Goal: Transaction & Acquisition: Book appointment/travel/reservation

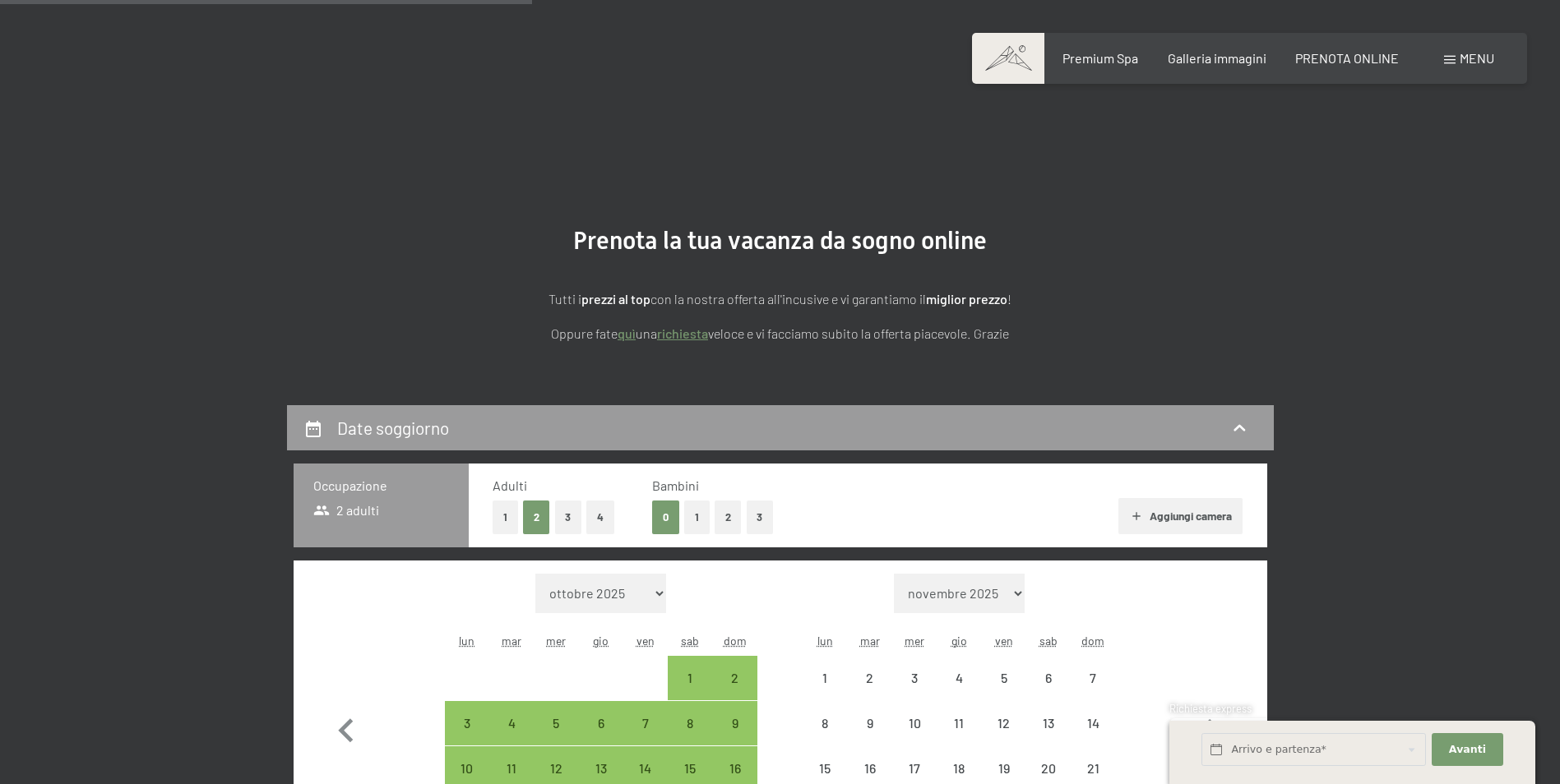
select select "[DATE]"
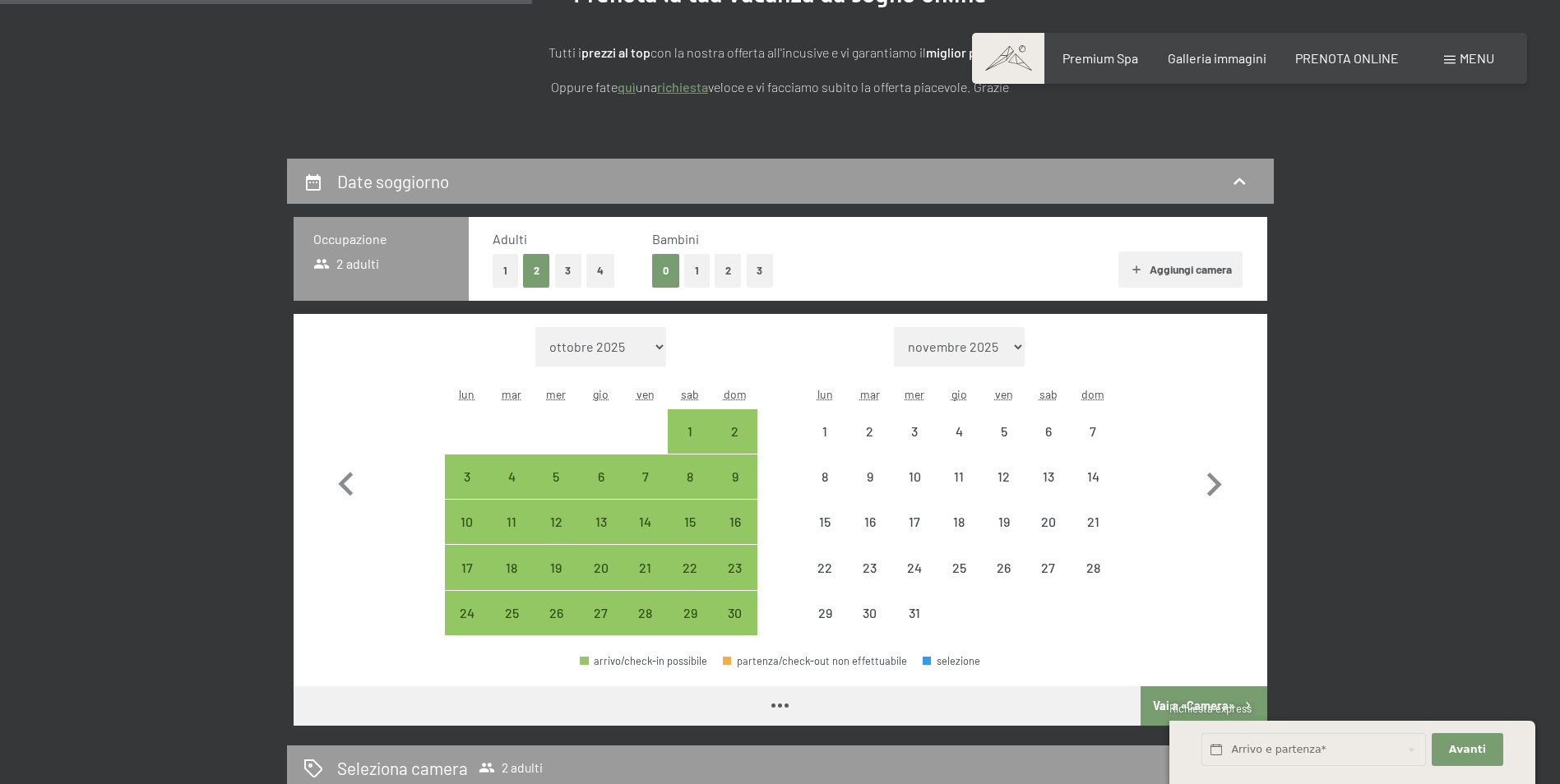
select select "[DATE]"
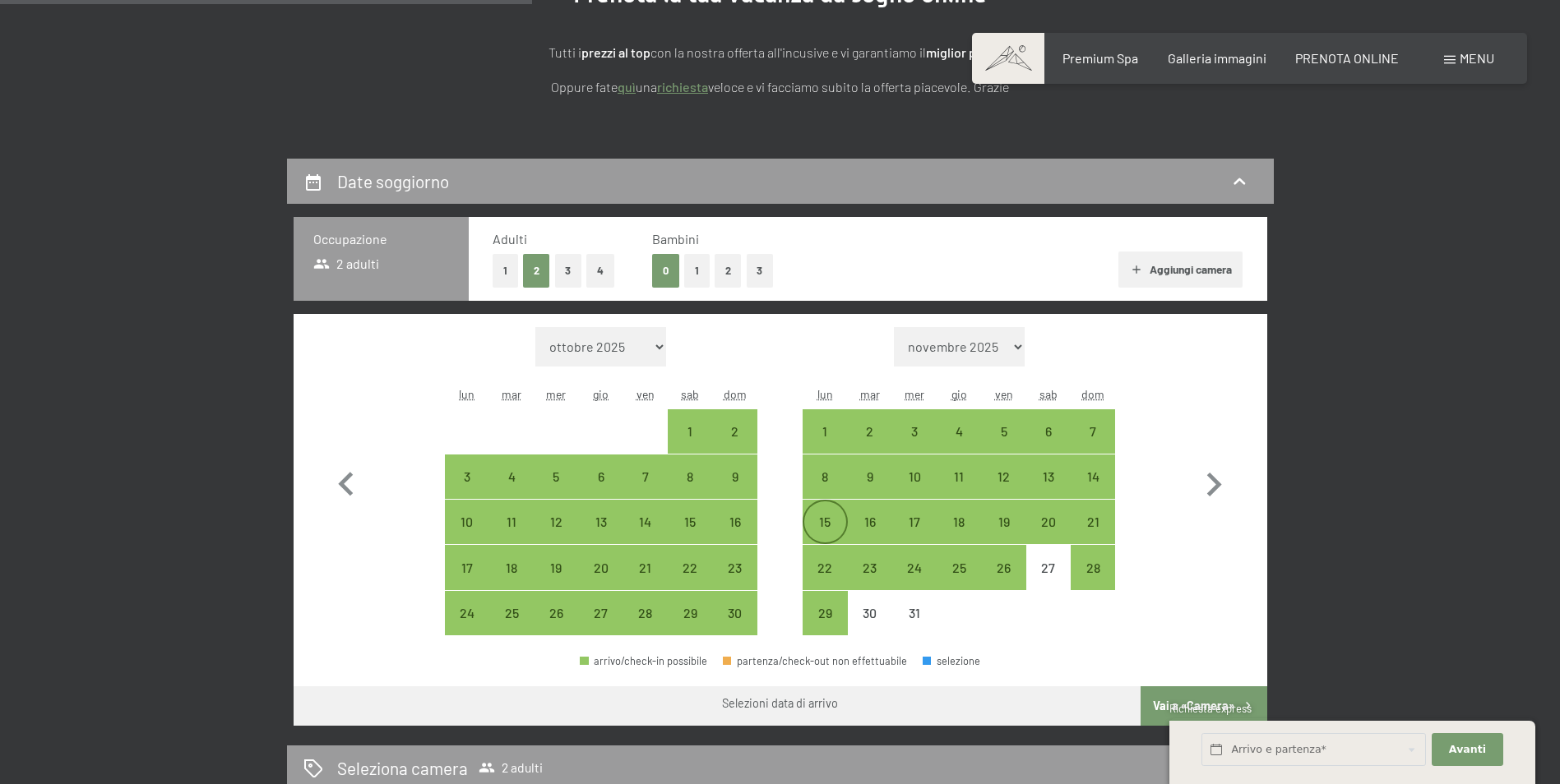
click at [823, 524] on div "15" at bounding box center [824, 535] width 41 height 41
select select "[DATE]"
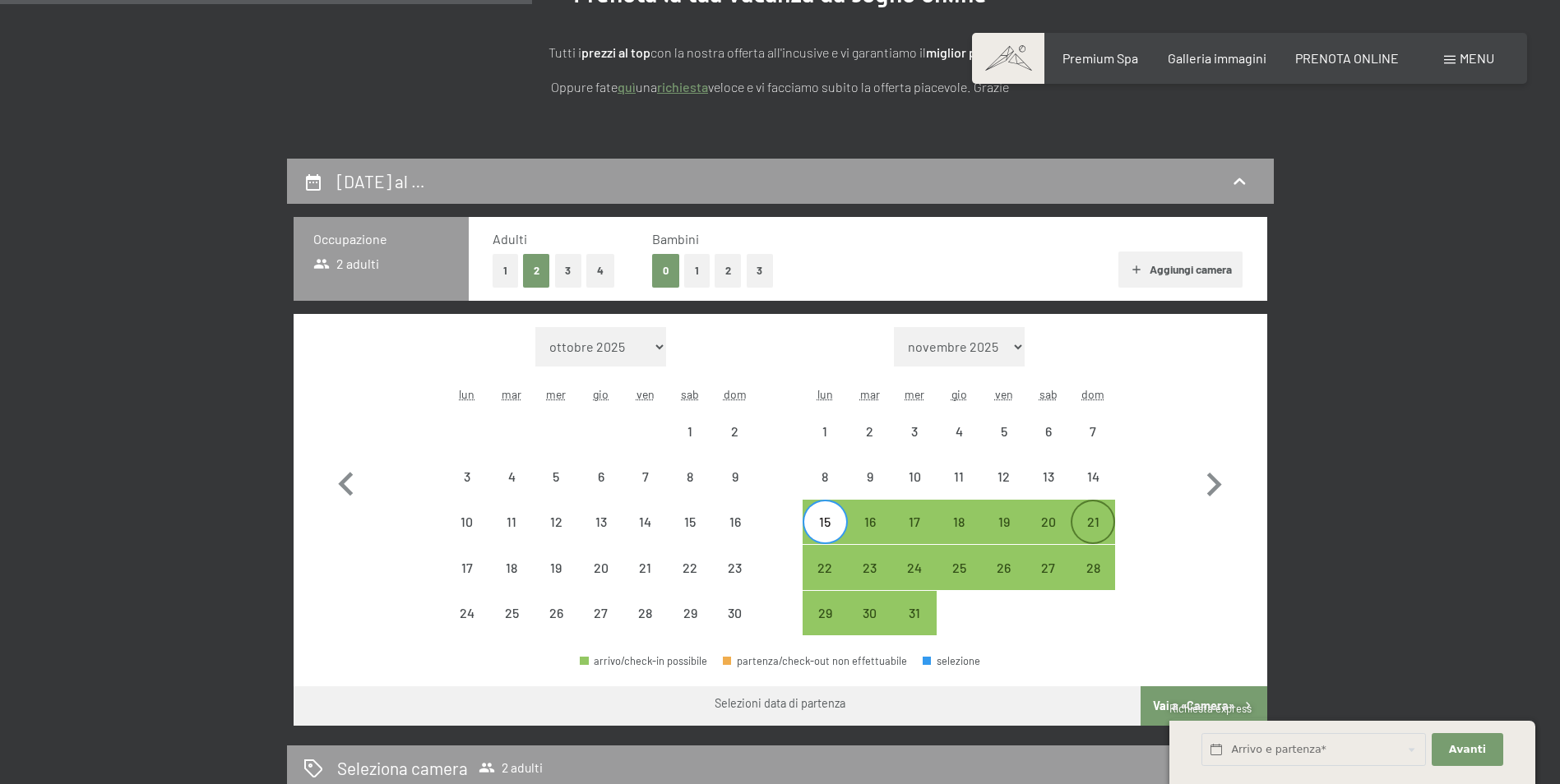
click at [1098, 528] on div "21" at bounding box center [1092, 535] width 41 height 41
select select "[DATE]"
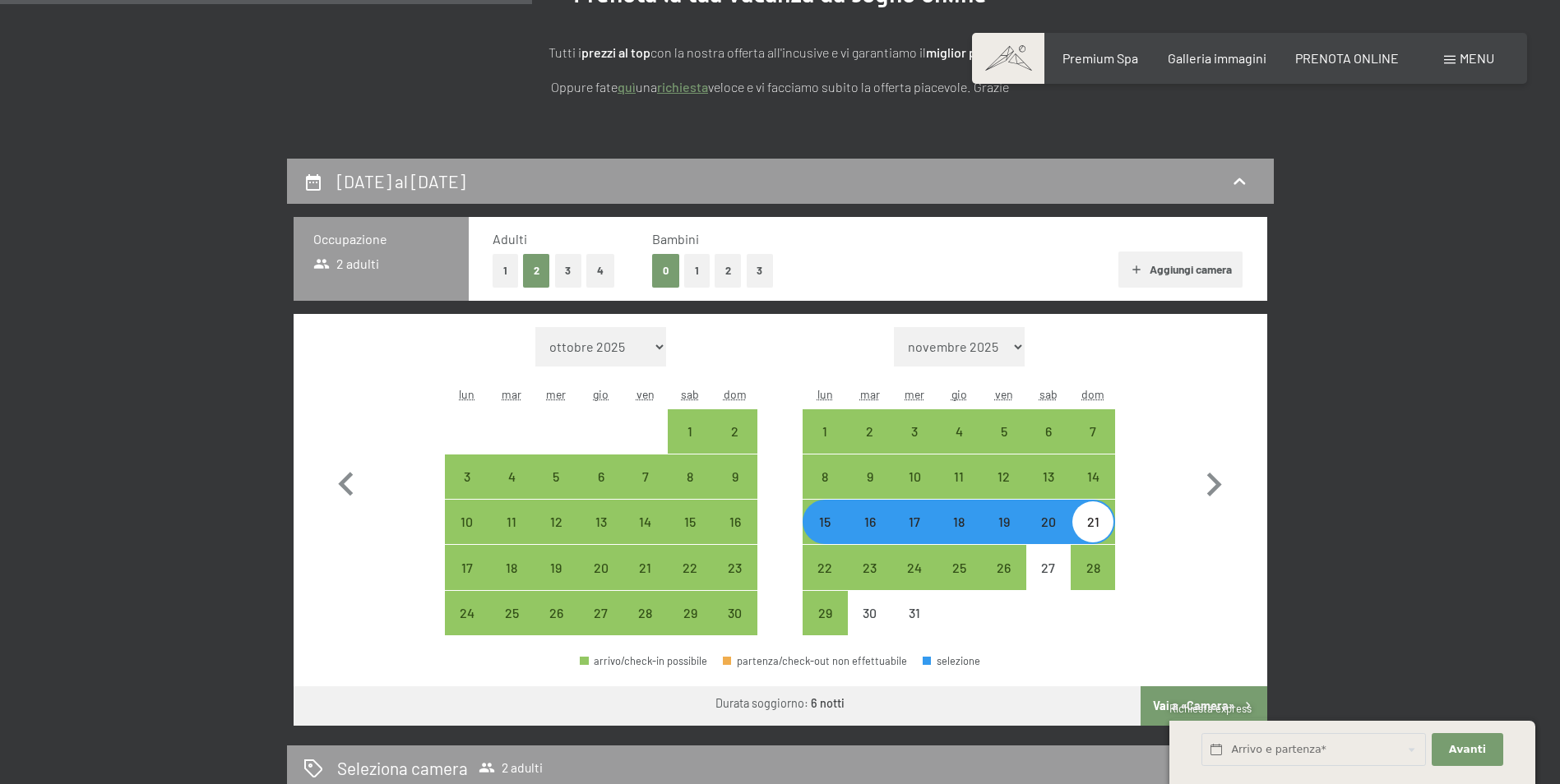
click at [1180, 707] on span "Richiesta express" at bounding box center [1210, 708] width 82 height 13
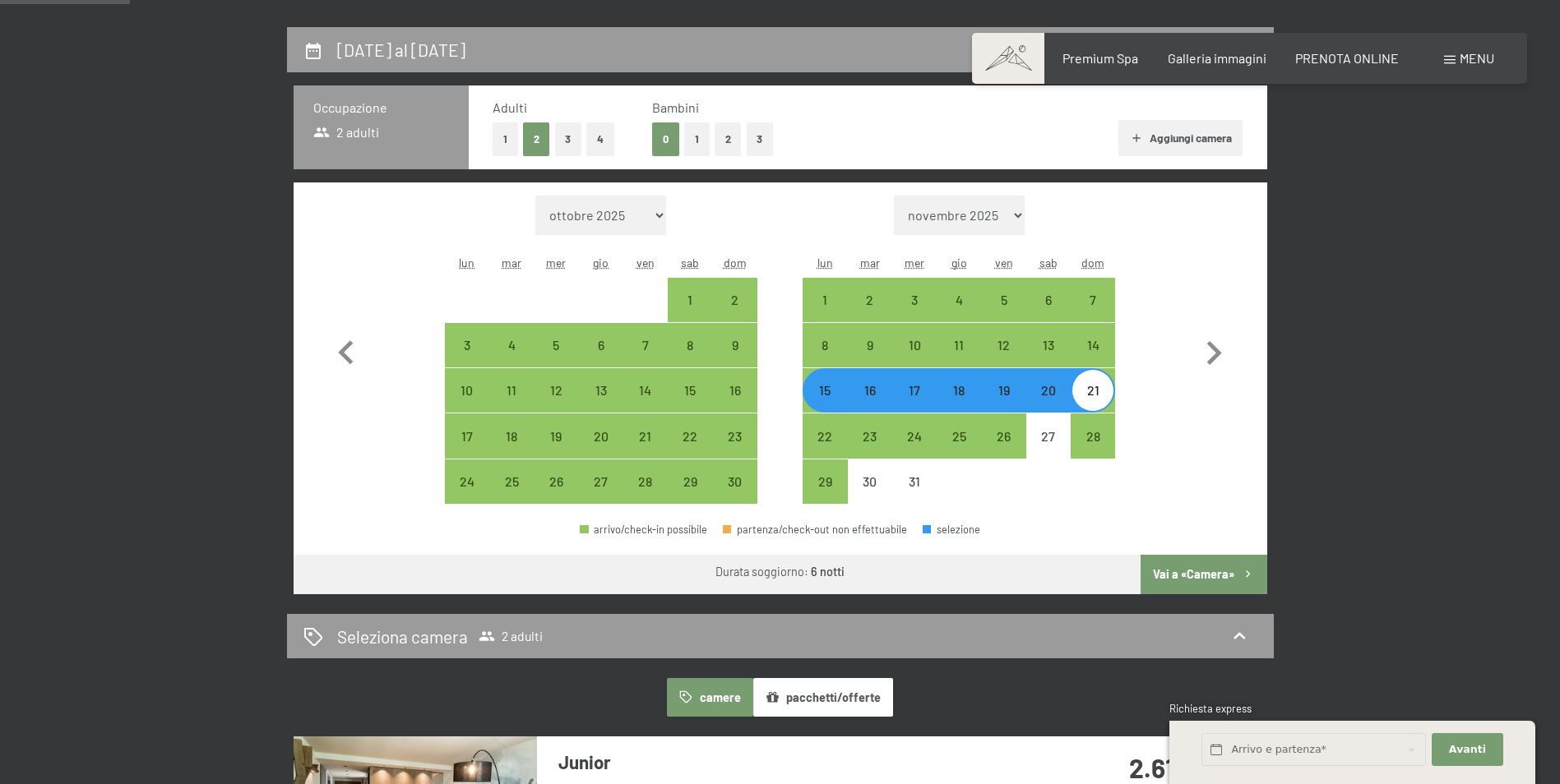
scroll to position [411, 0]
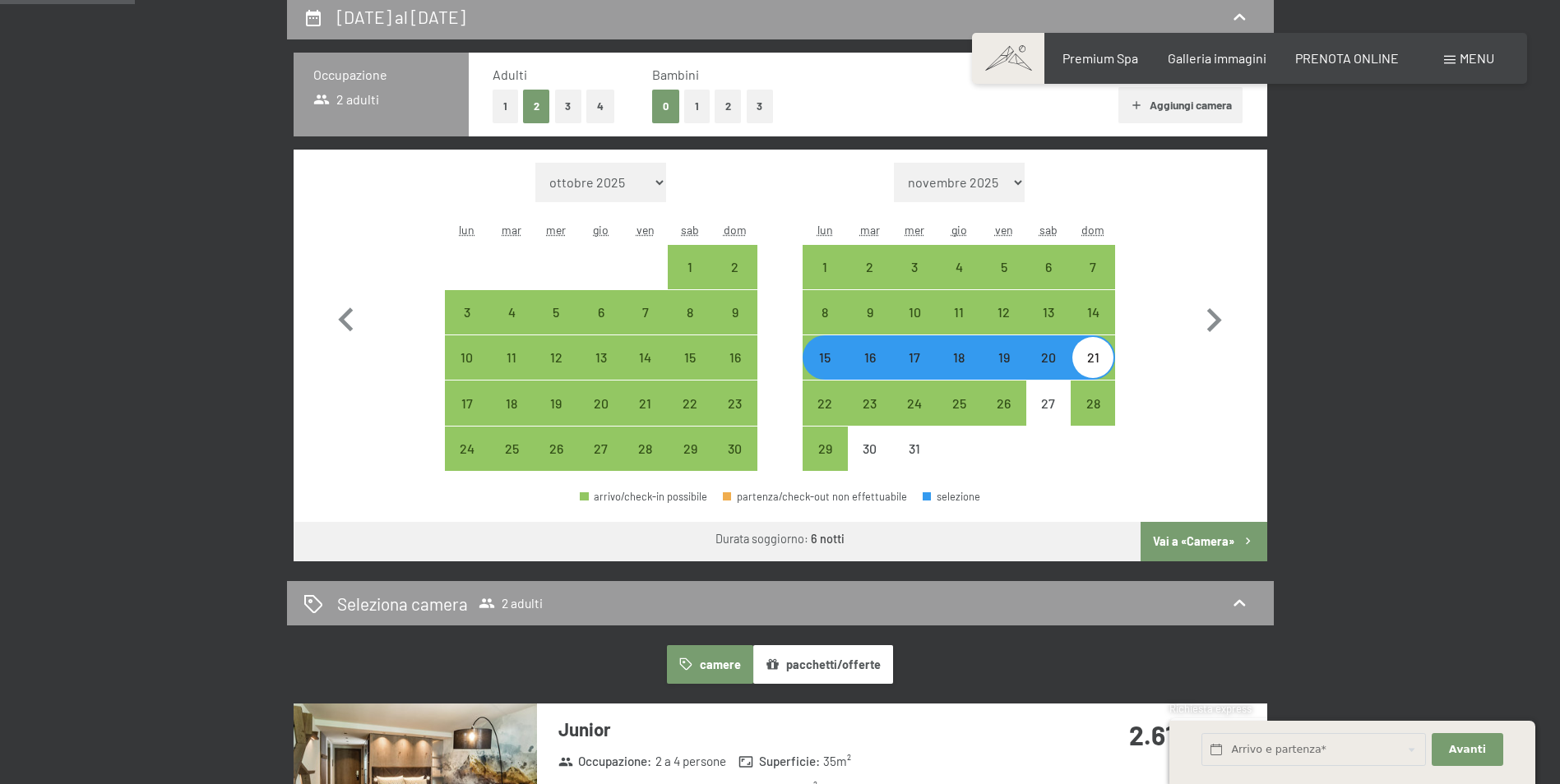
click at [1195, 539] on button "Vai a «Camera»" at bounding box center [1203, 541] width 126 height 40
select select "[DATE]"
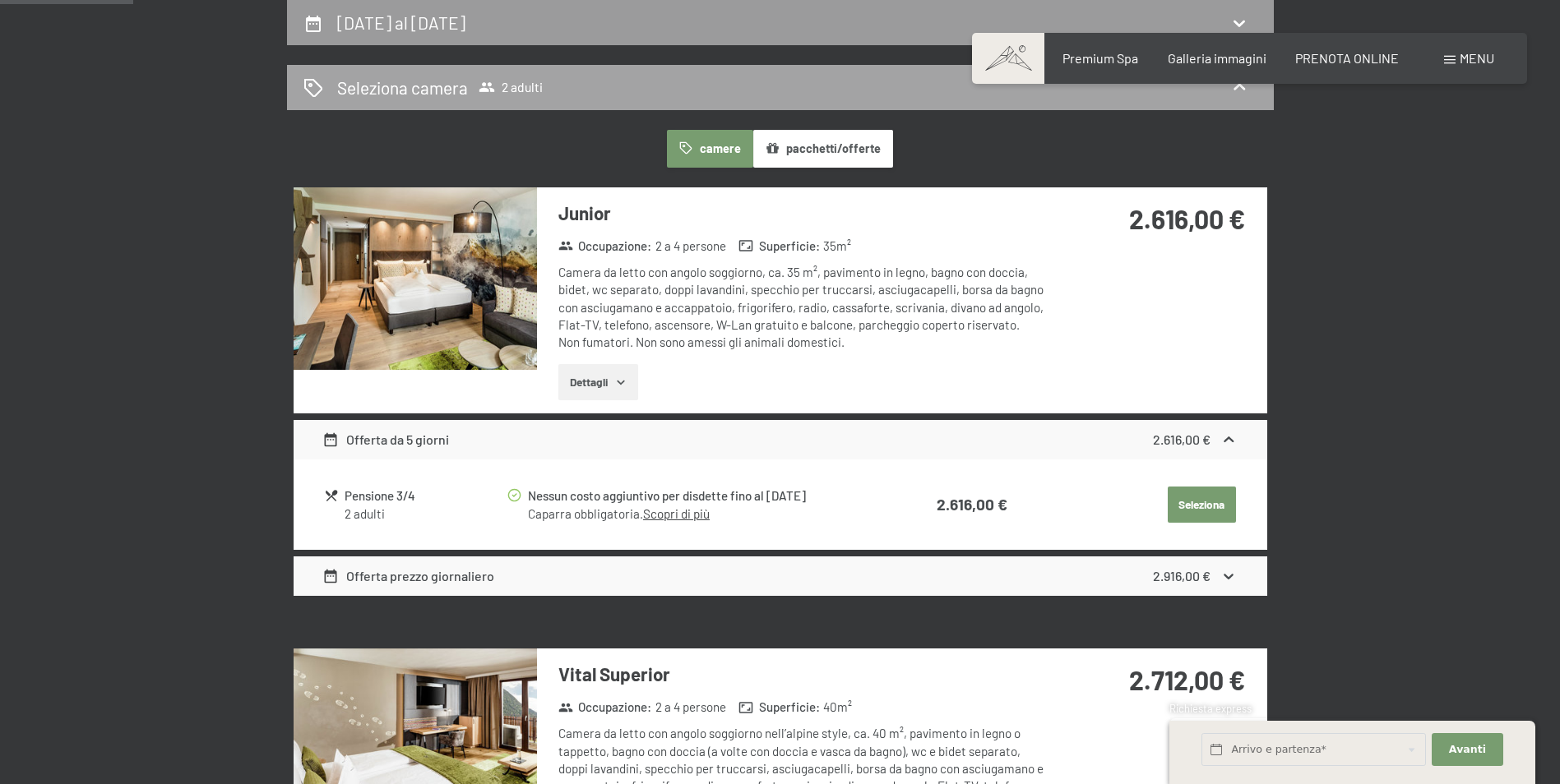
click at [511, 81] on span "2 adulti" at bounding box center [510, 87] width 64 height 16
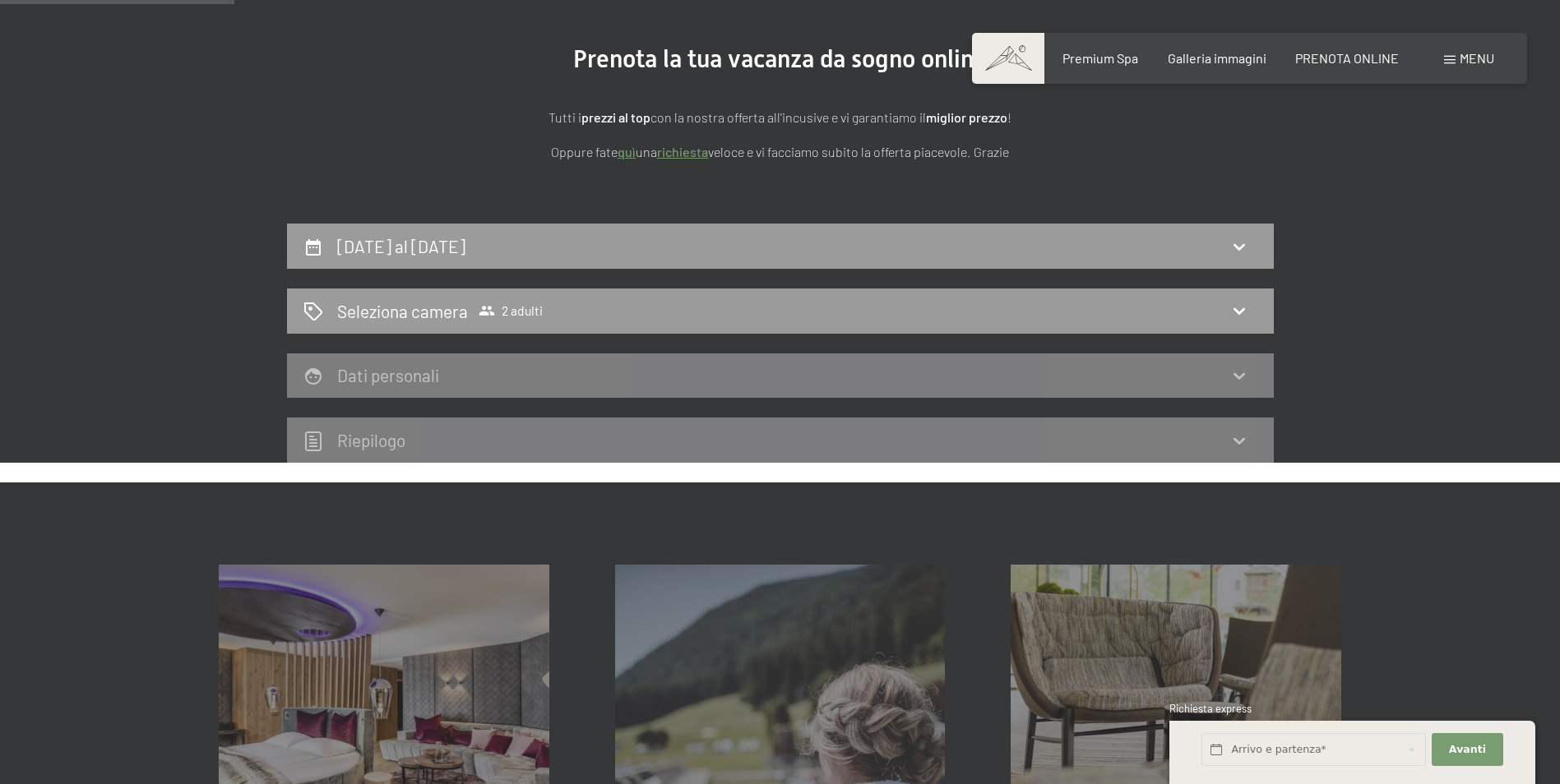
scroll to position [159, 0]
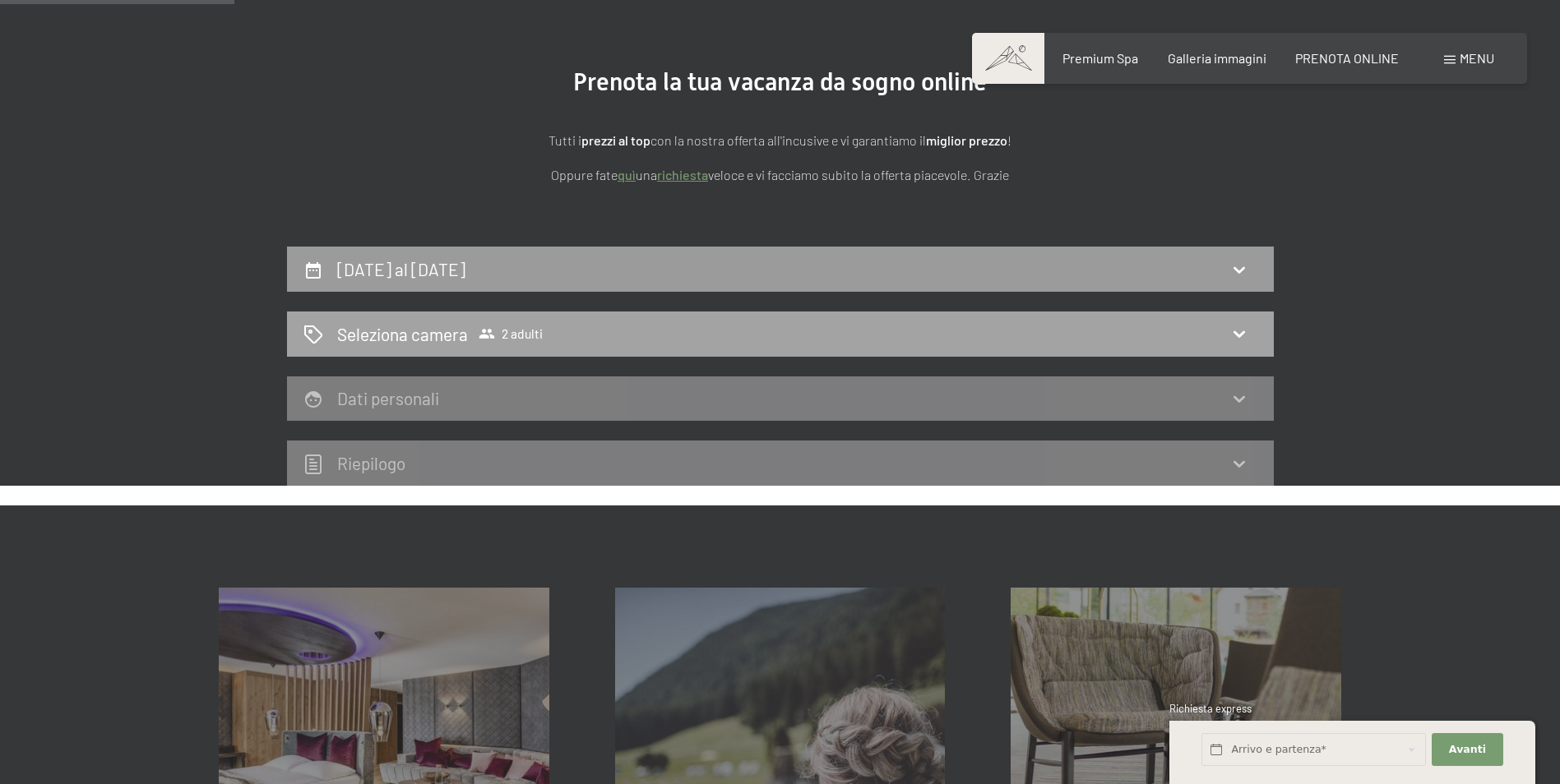
click at [1239, 334] on icon at bounding box center [1238, 334] width 20 height 20
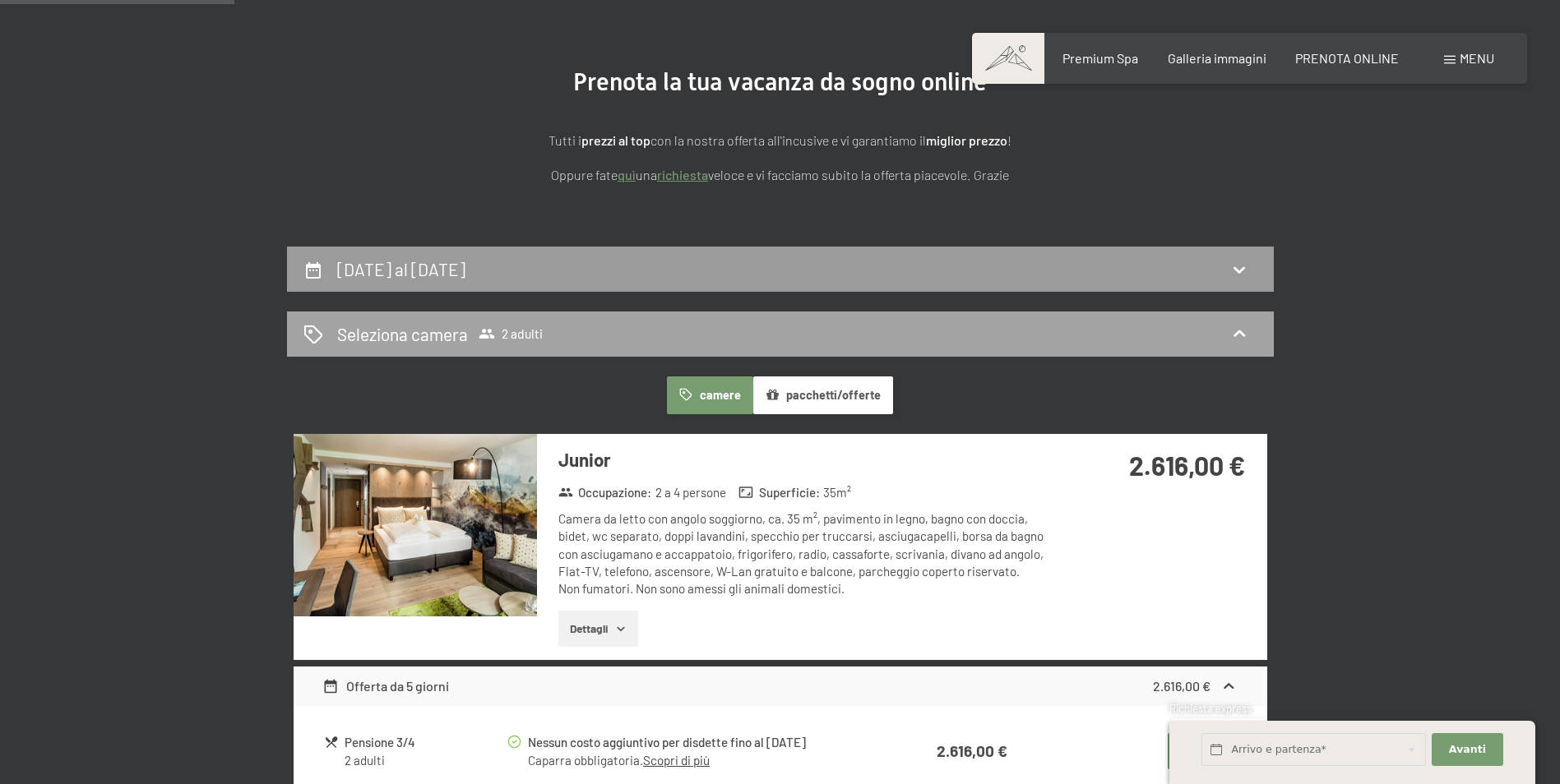
click at [1239, 334] on icon at bounding box center [1238, 334] width 20 height 20
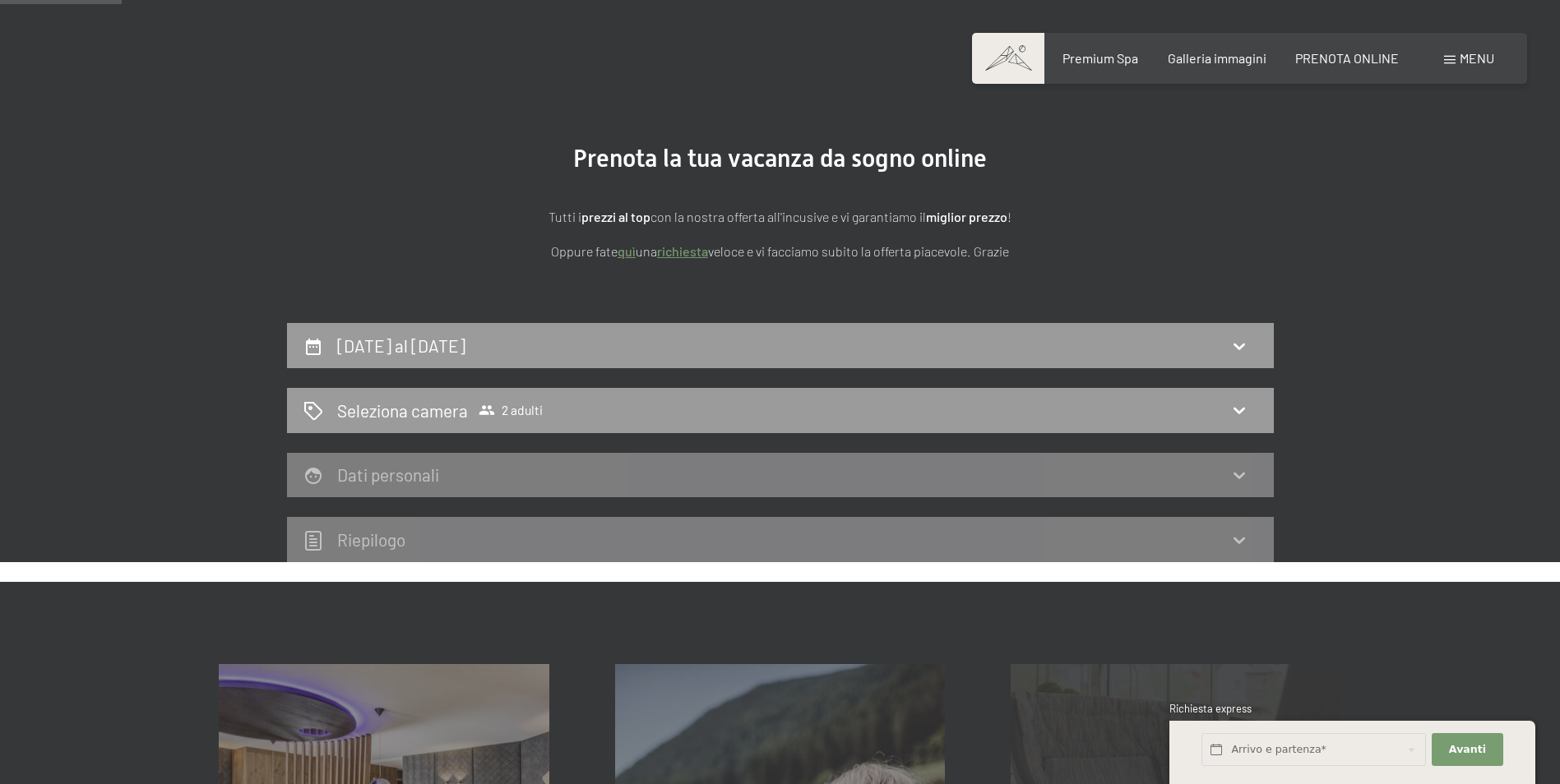
scroll to position [0, 0]
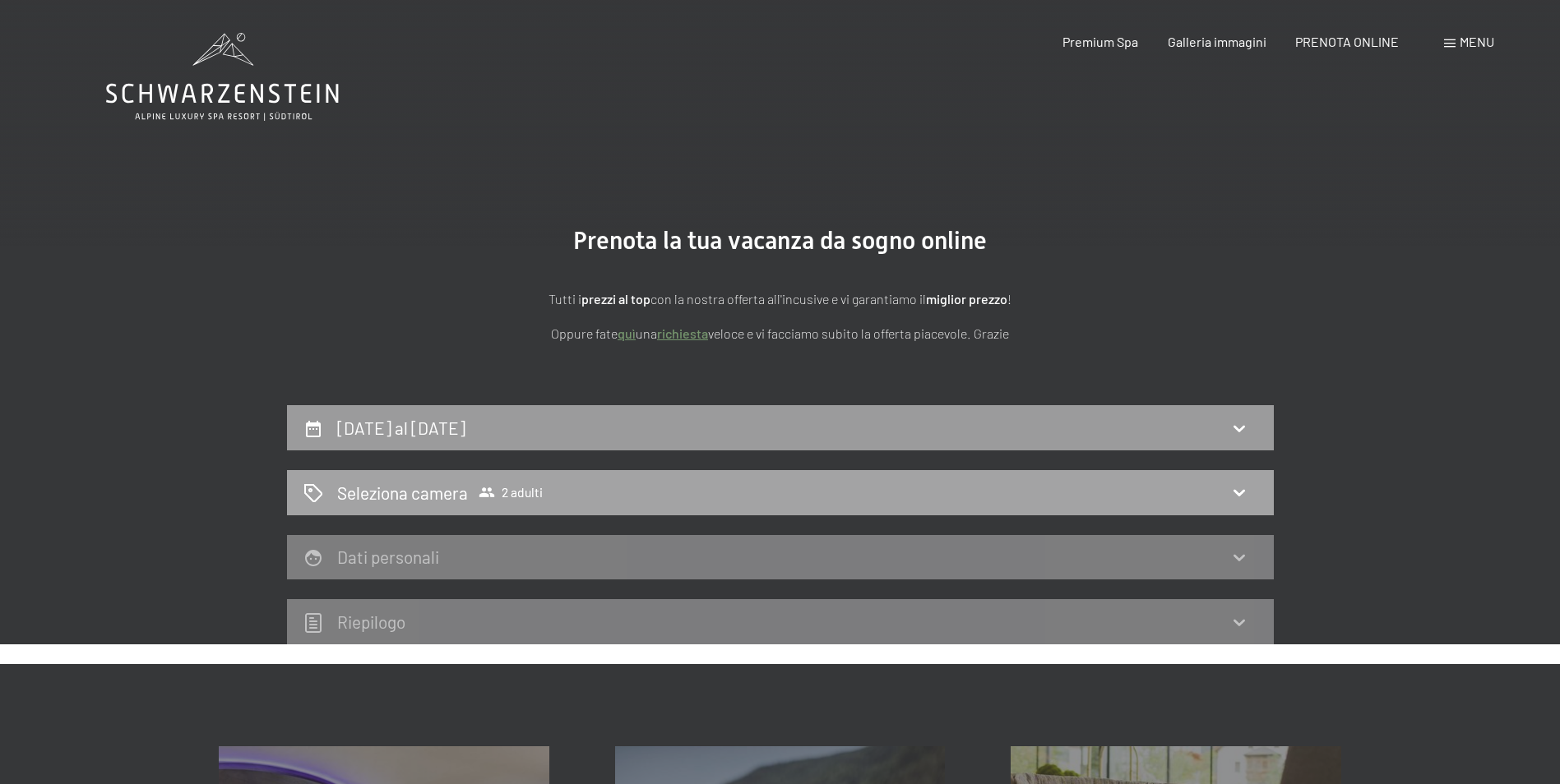
click at [530, 489] on span "2 adulti" at bounding box center [510, 492] width 64 height 16
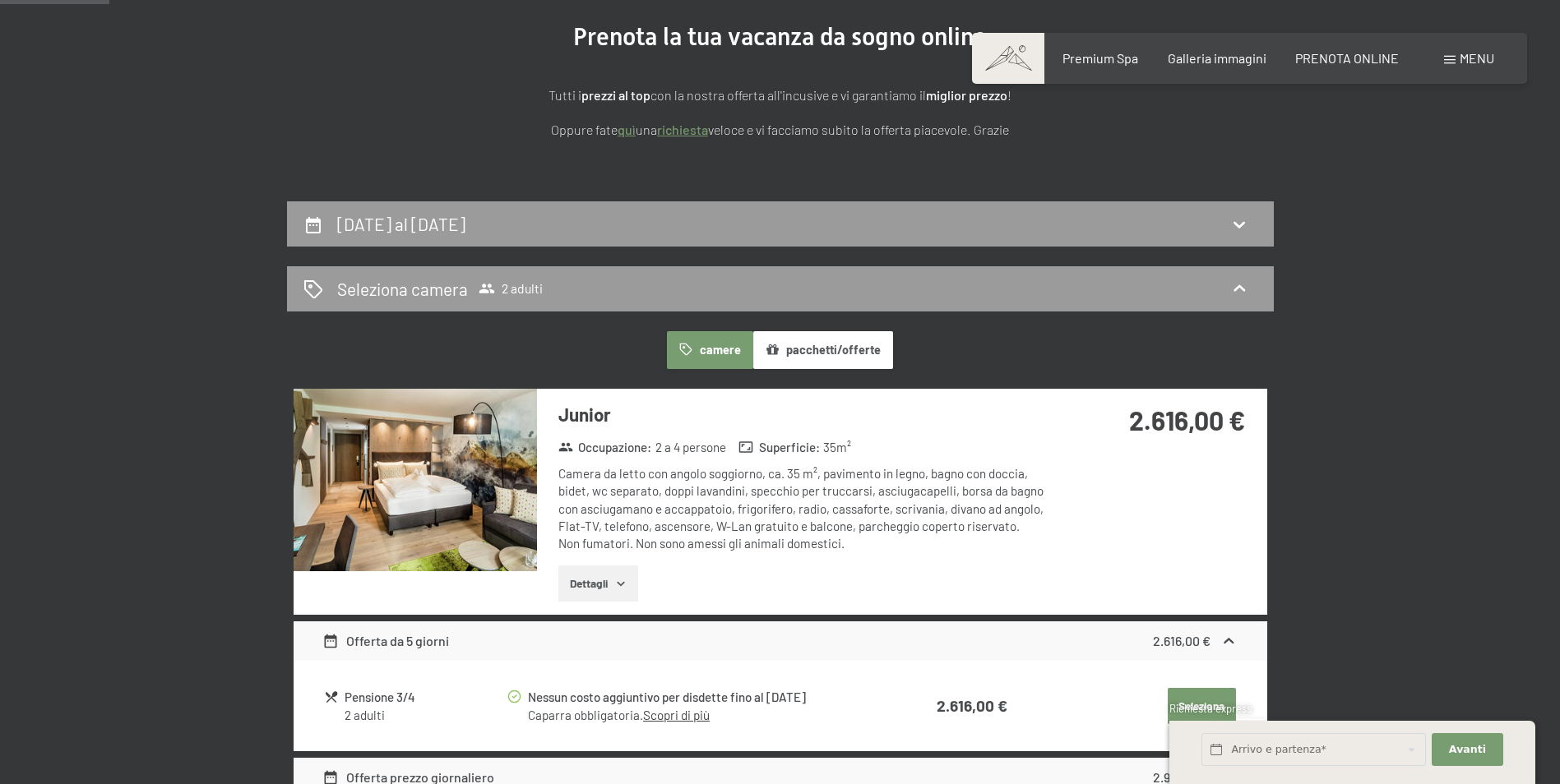
scroll to position [82, 0]
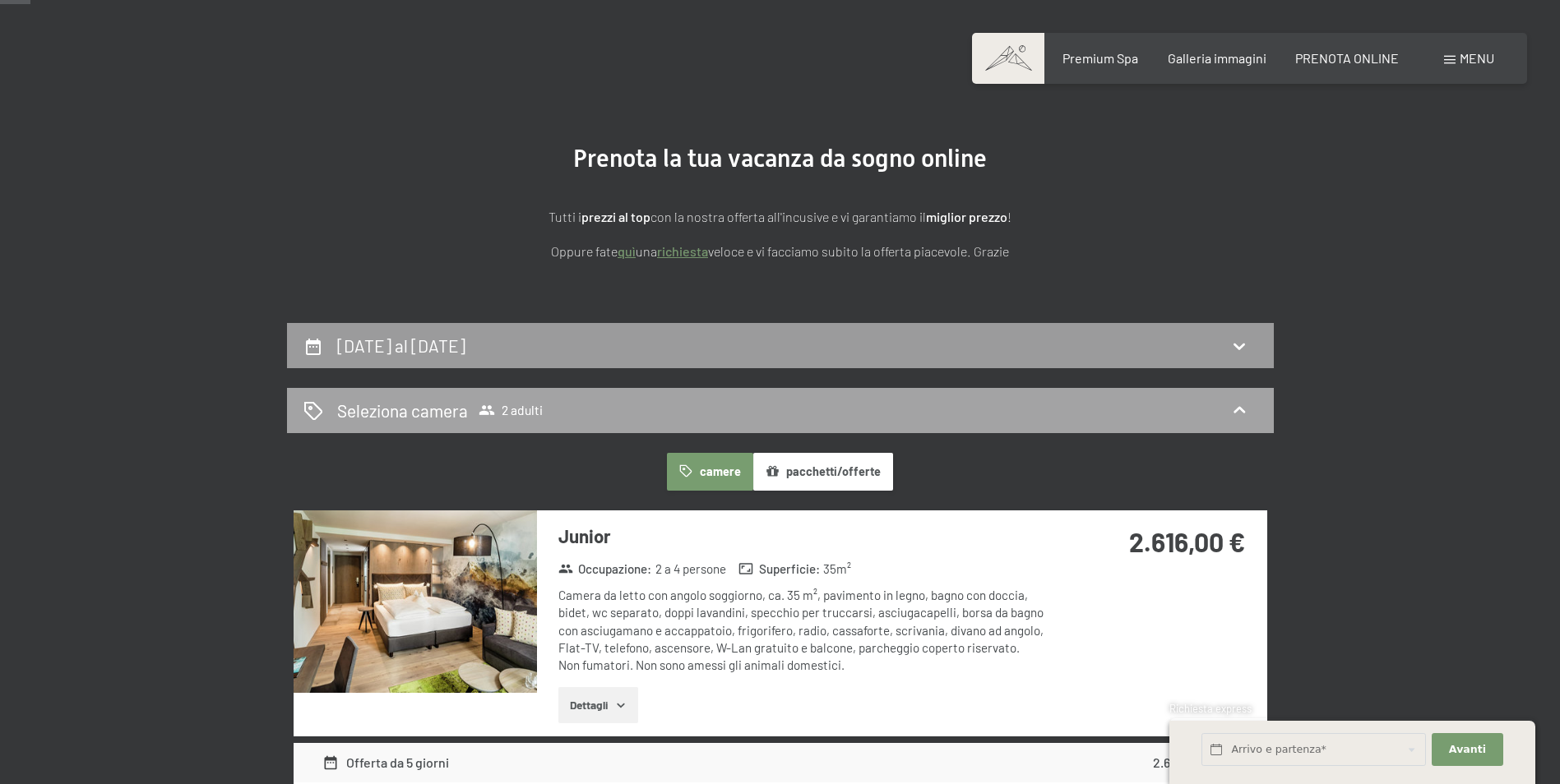
click at [1011, 414] on div "Seleziona camera 2 adulti" at bounding box center [780, 411] width 954 height 24
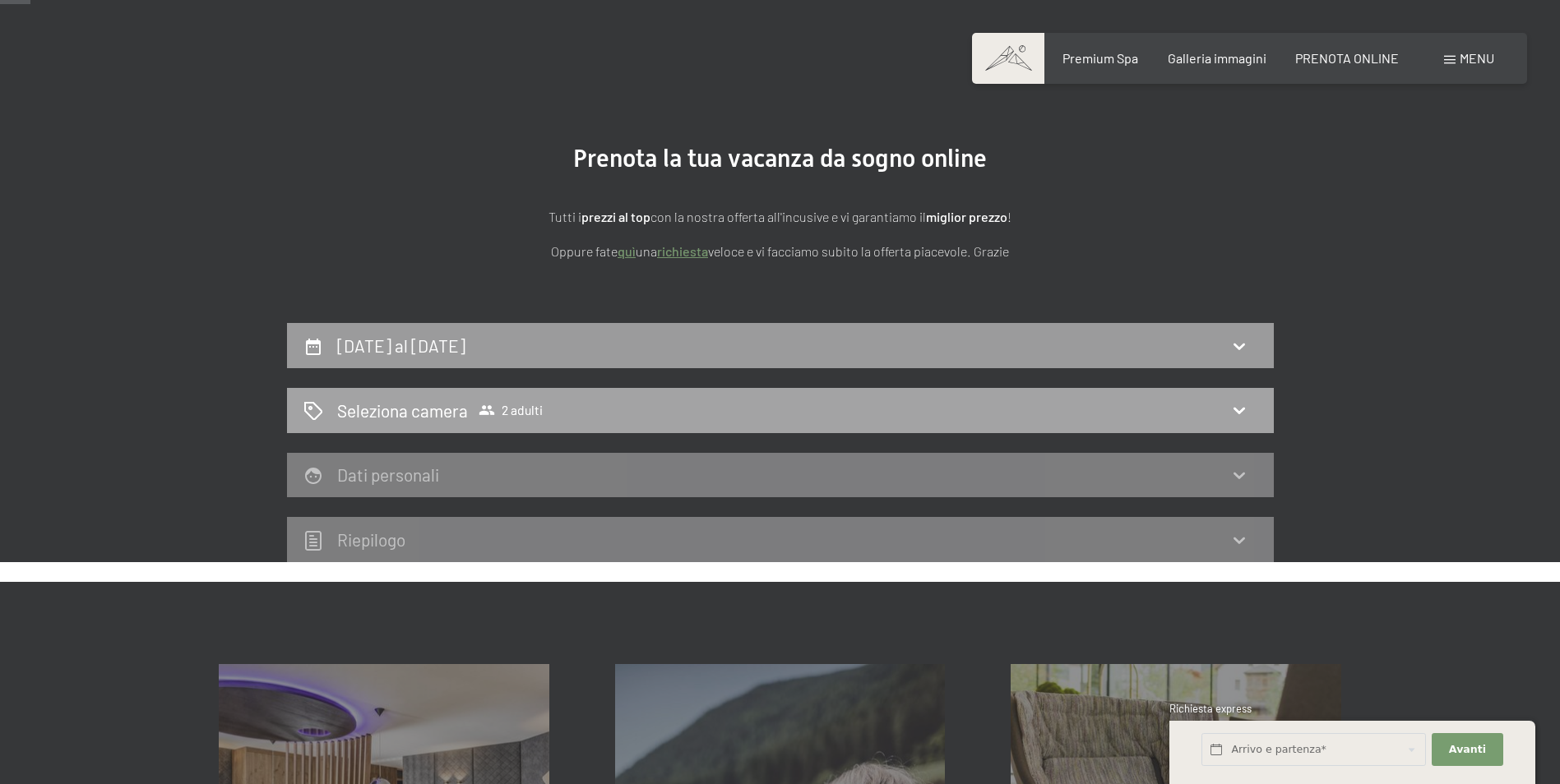
click at [1240, 412] on icon at bounding box center [1238, 411] width 11 height 7
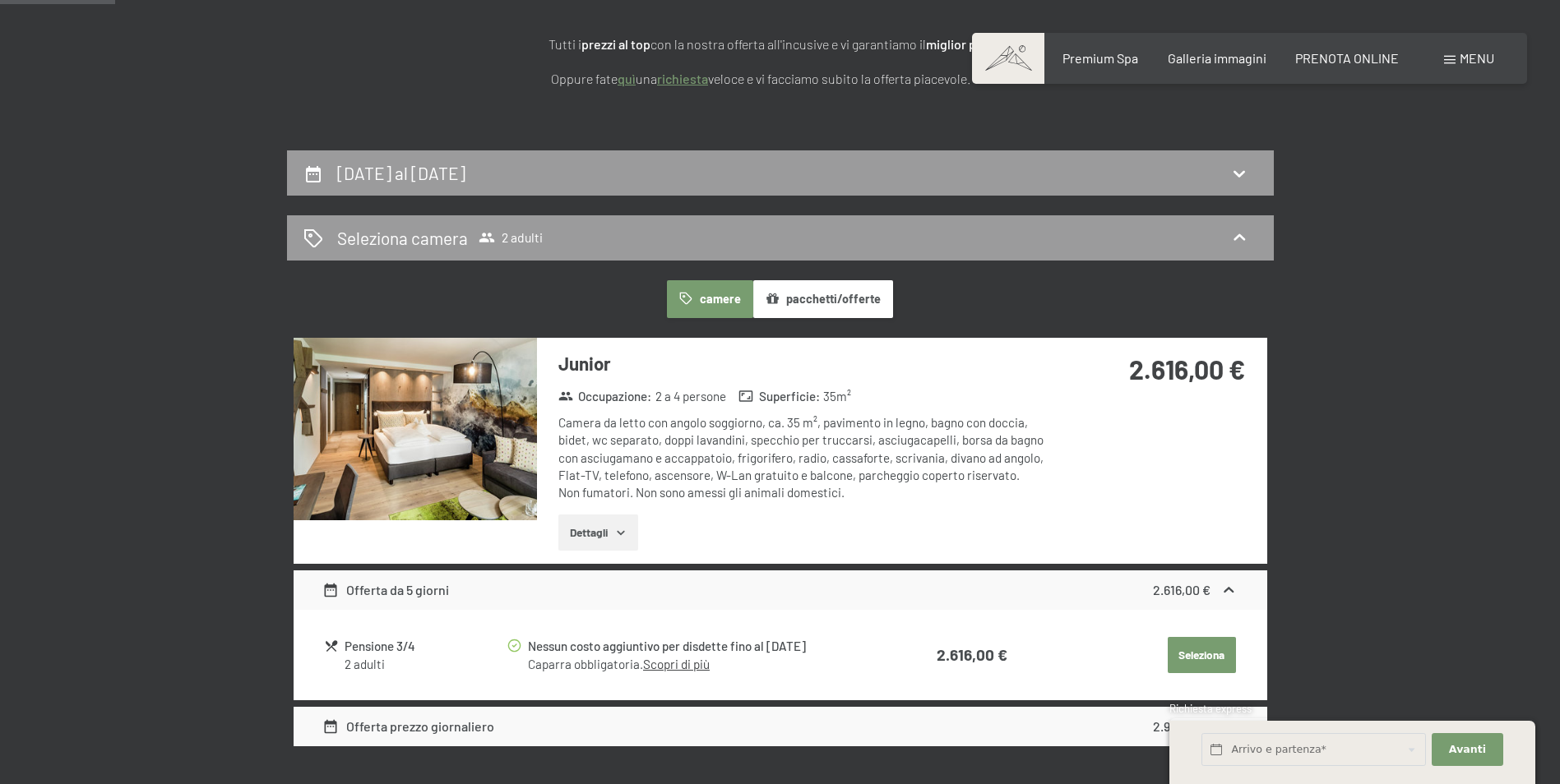
scroll to position [329, 0]
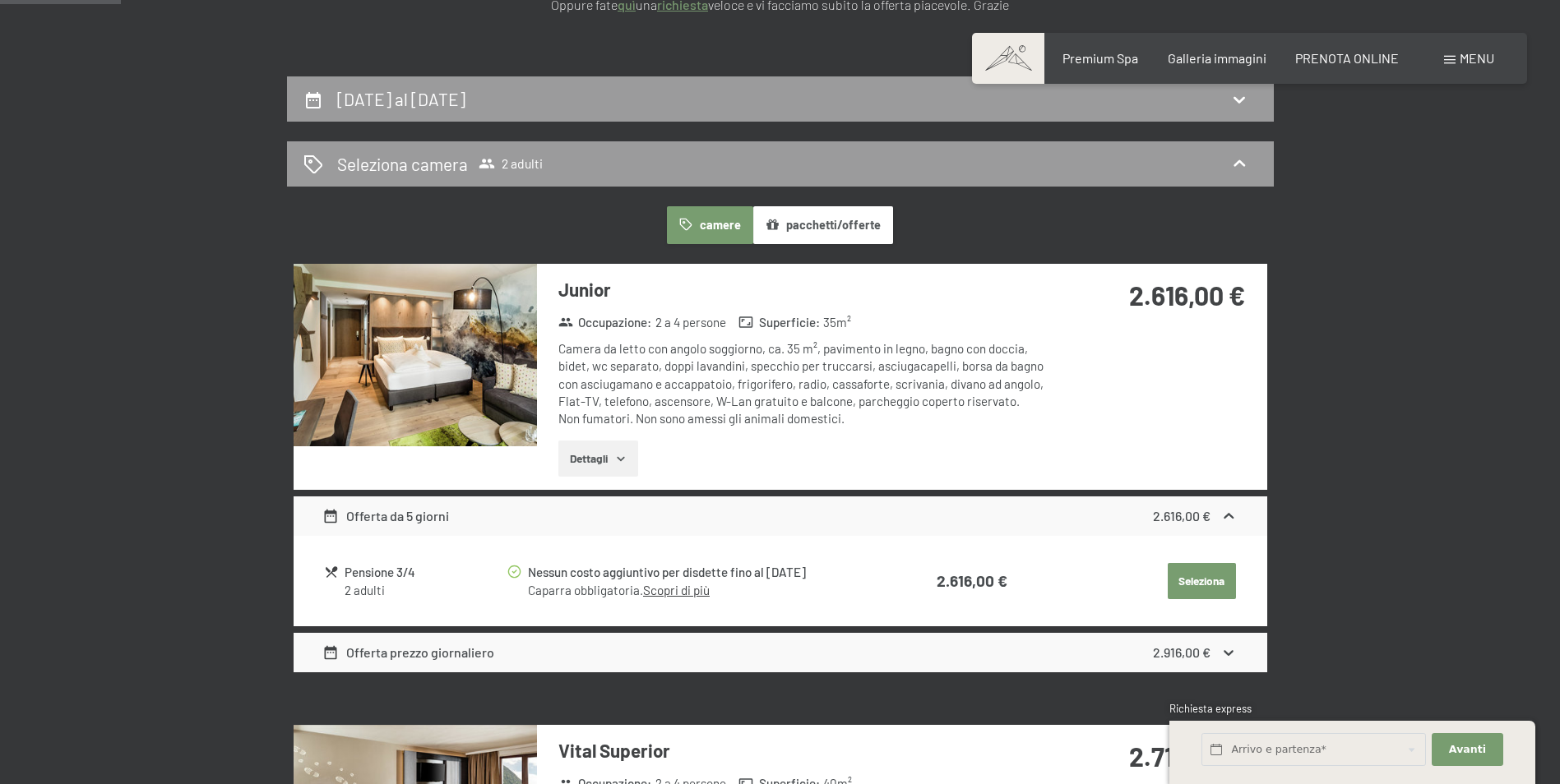
click at [641, 649] on div "Offerta prezzo giornaliero 2.916,00 €" at bounding box center [780, 653] width 973 height 40
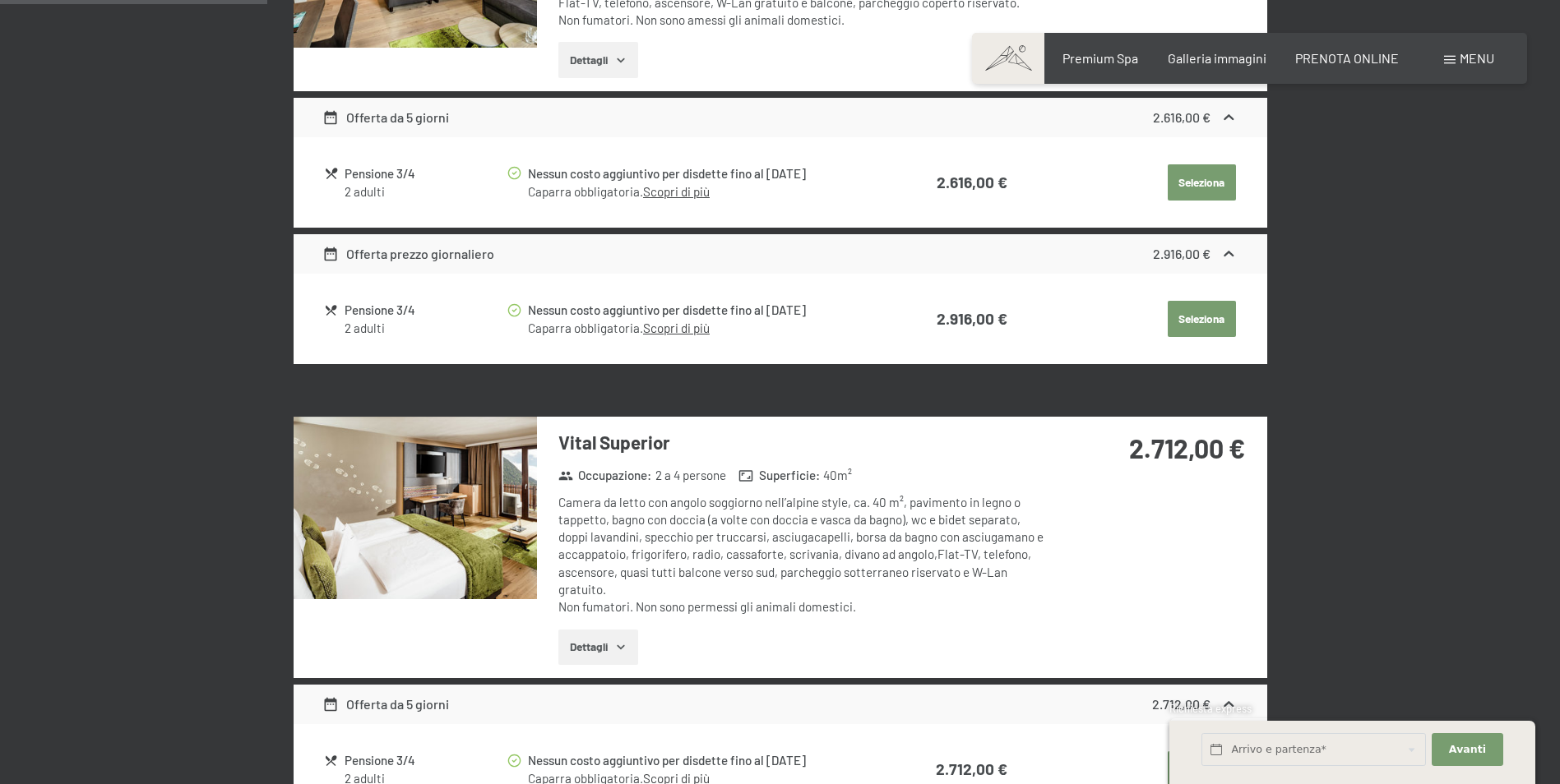
scroll to position [493, 0]
